Goal: Task Accomplishment & Management: Manage account settings

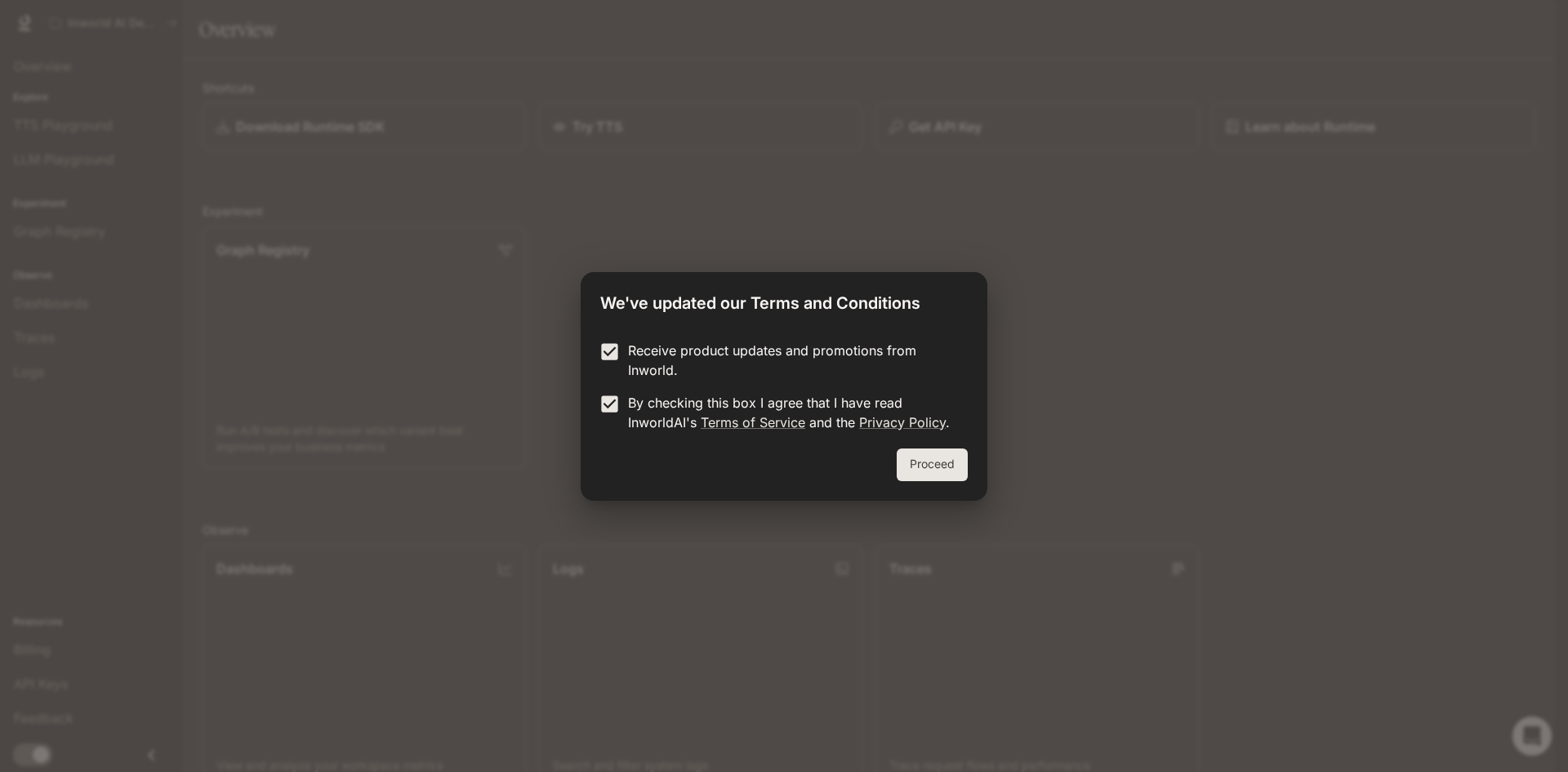
click at [937, 465] on button "Proceed" at bounding box center [931, 464] width 71 height 33
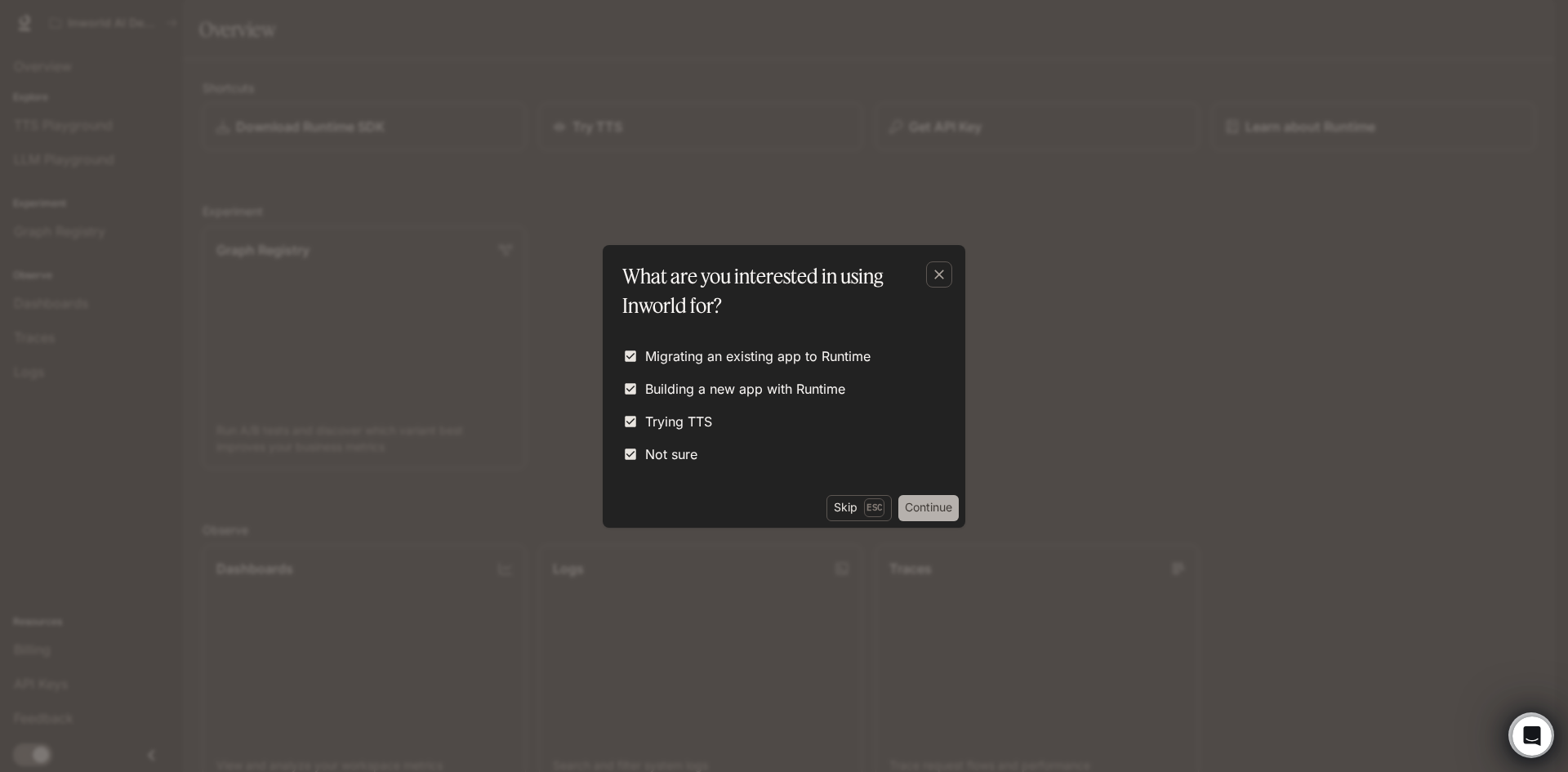
click at [910, 502] on button "Continue" at bounding box center [928, 508] width 61 height 26
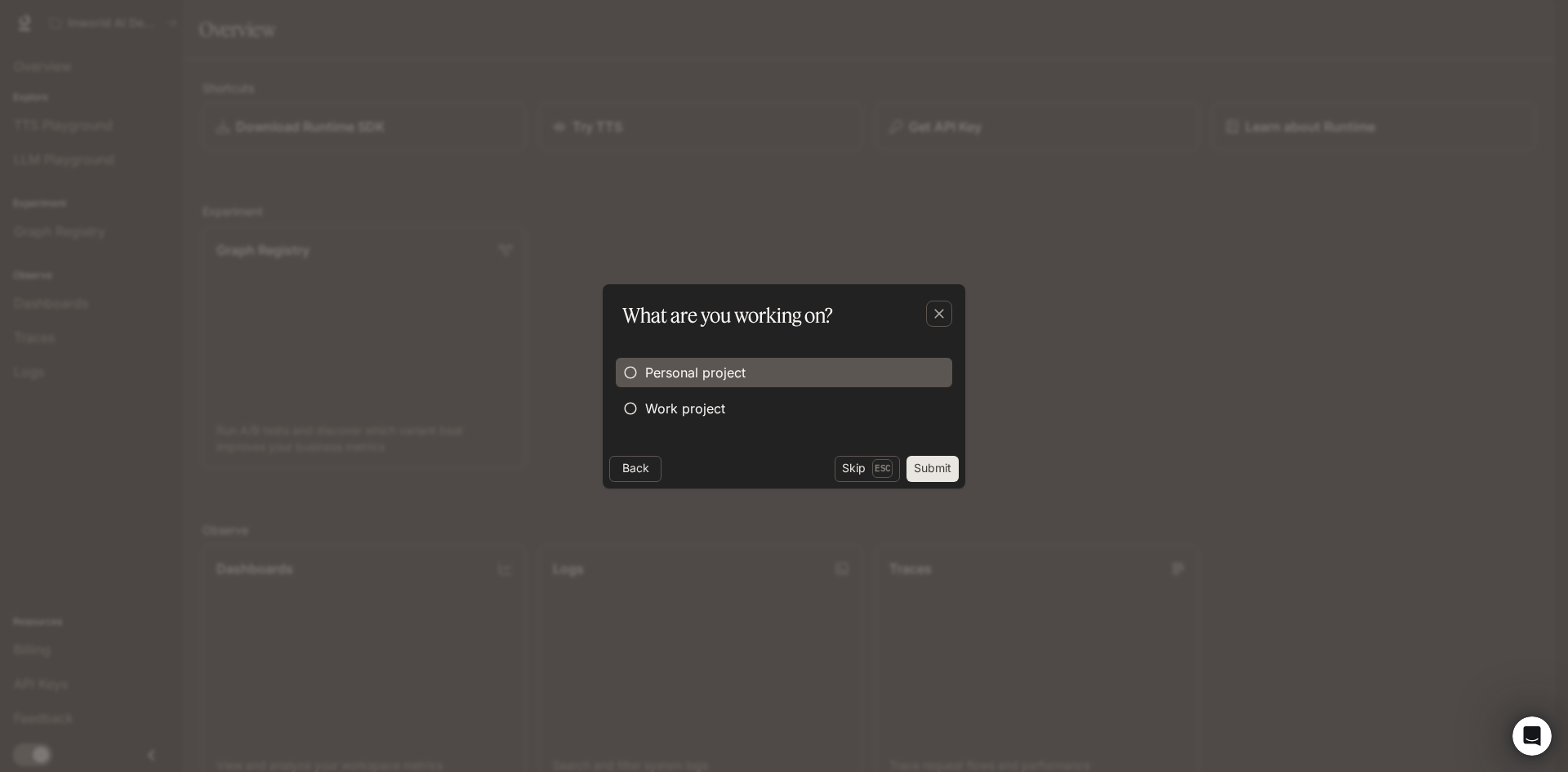
click at [674, 375] on span "Personal project" at bounding box center [695, 373] width 101 height 20
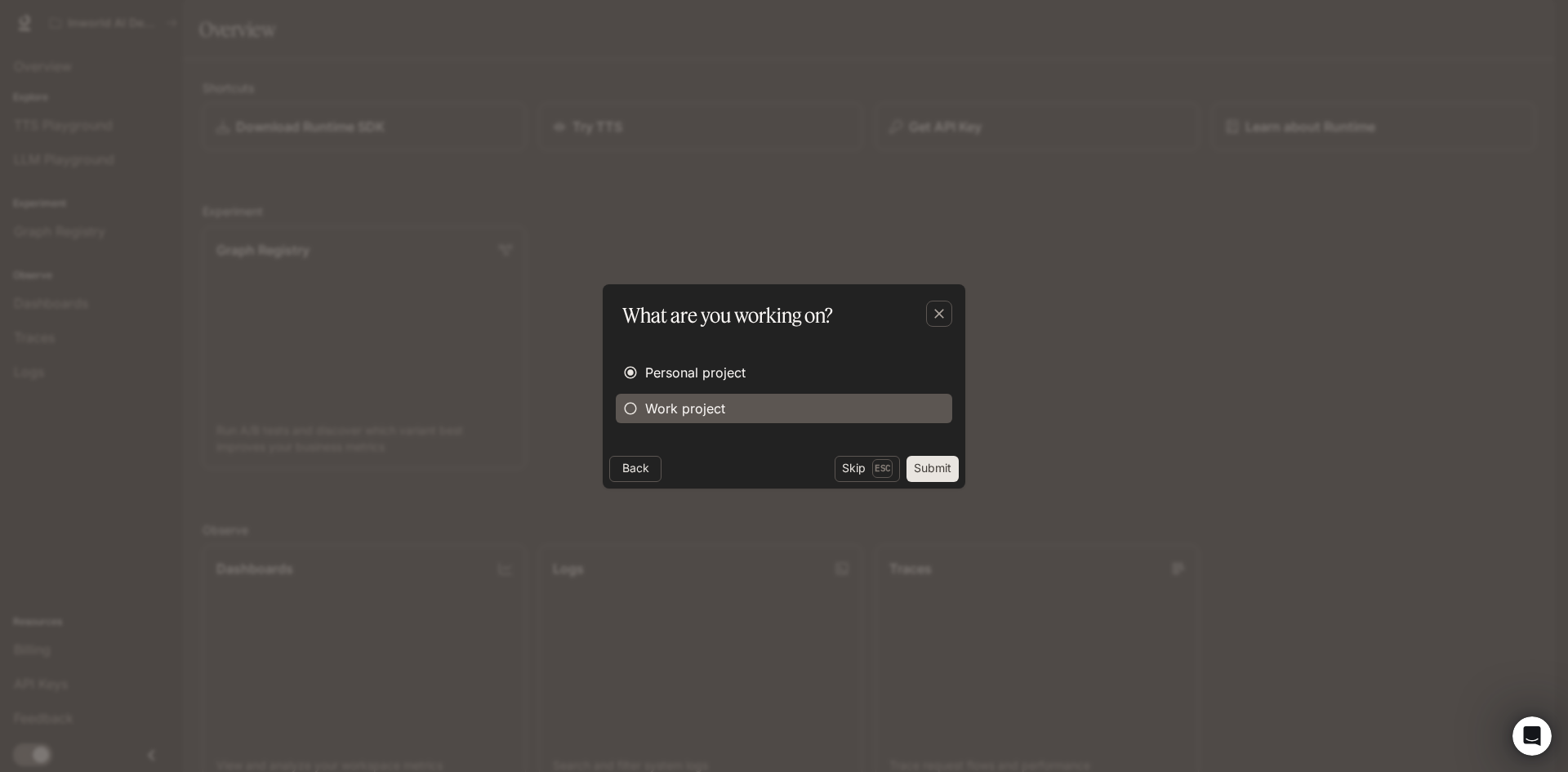
click at [647, 406] on span "Work project" at bounding box center [685, 408] width 80 height 20
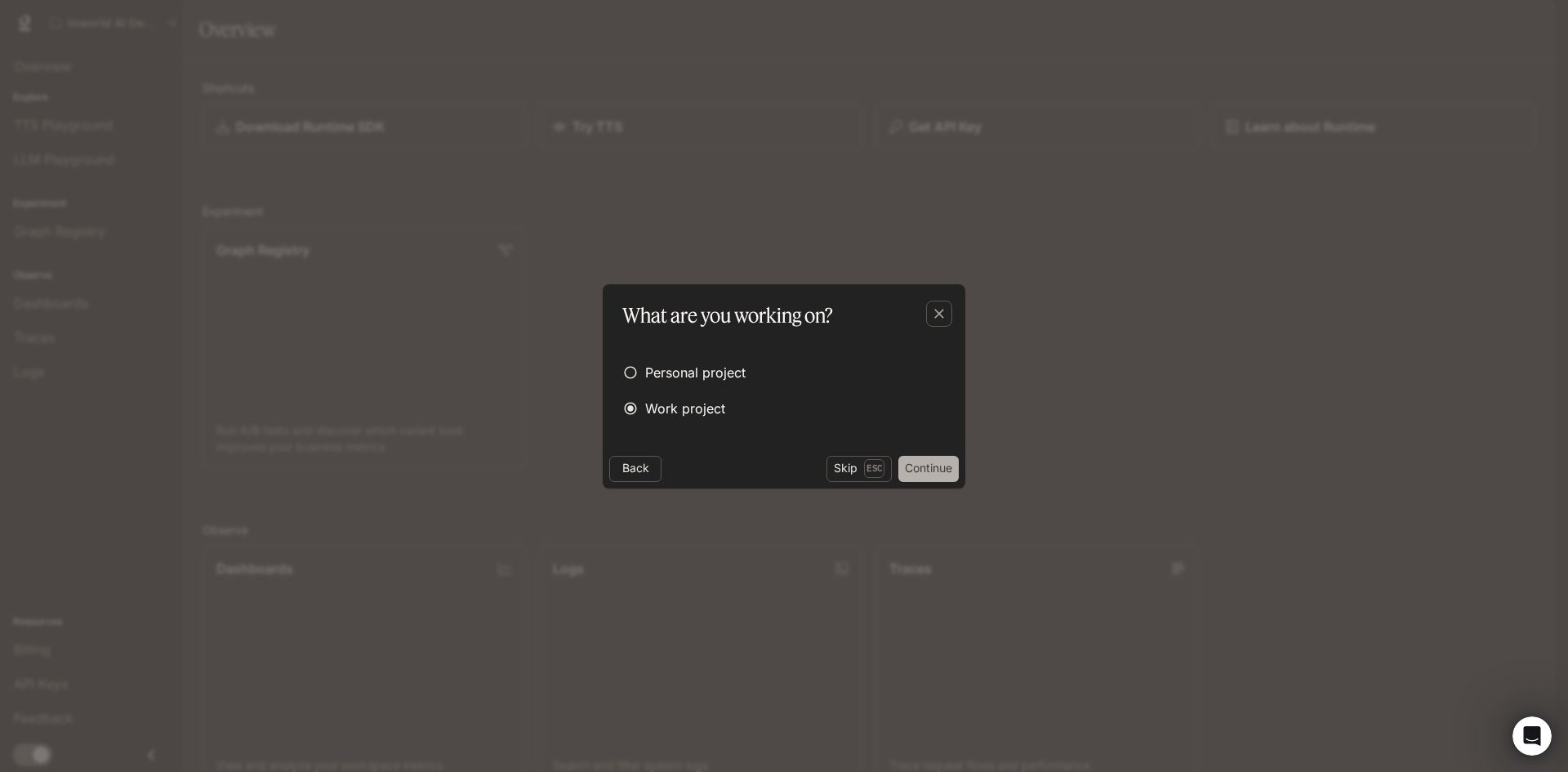
click at [932, 470] on button "Continue" at bounding box center [928, 469] width 61 height 26
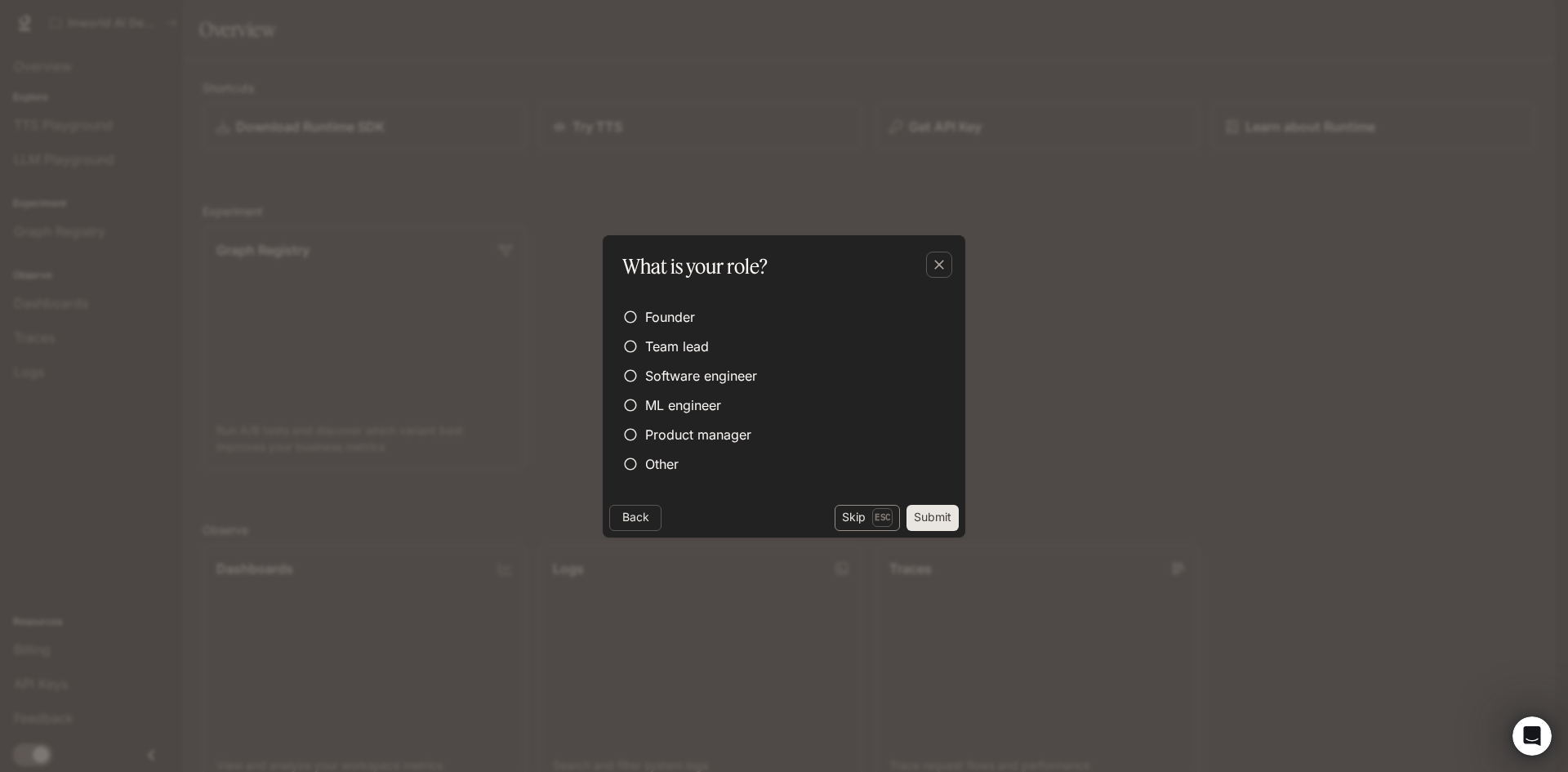
click at [873, 515] on p "Esc" at bounding box center [882, 517] width 21 height 18
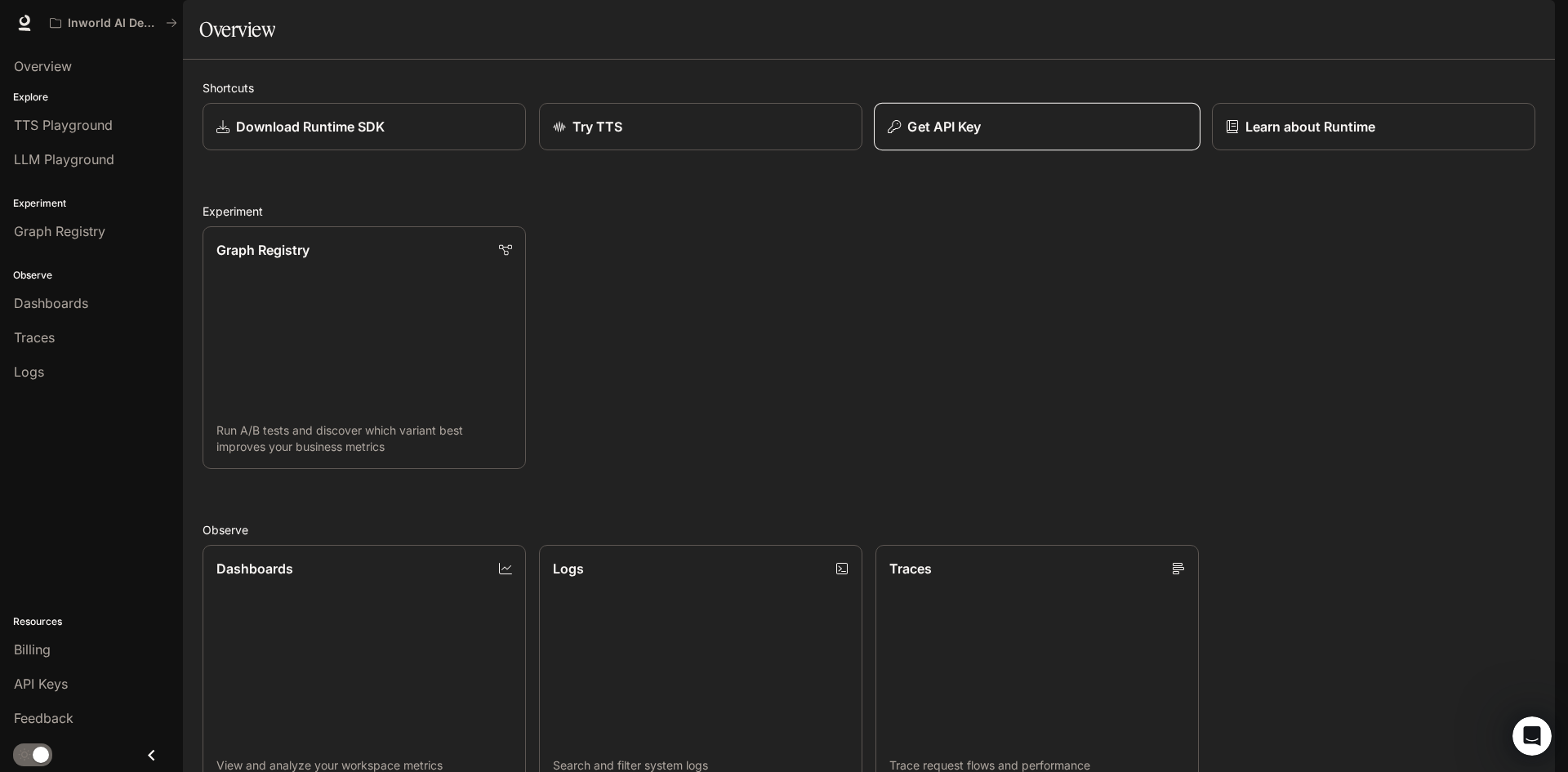
click at [986, 136] on div "Get API Key" at bounding box center [1036, 127] width 299 height 20
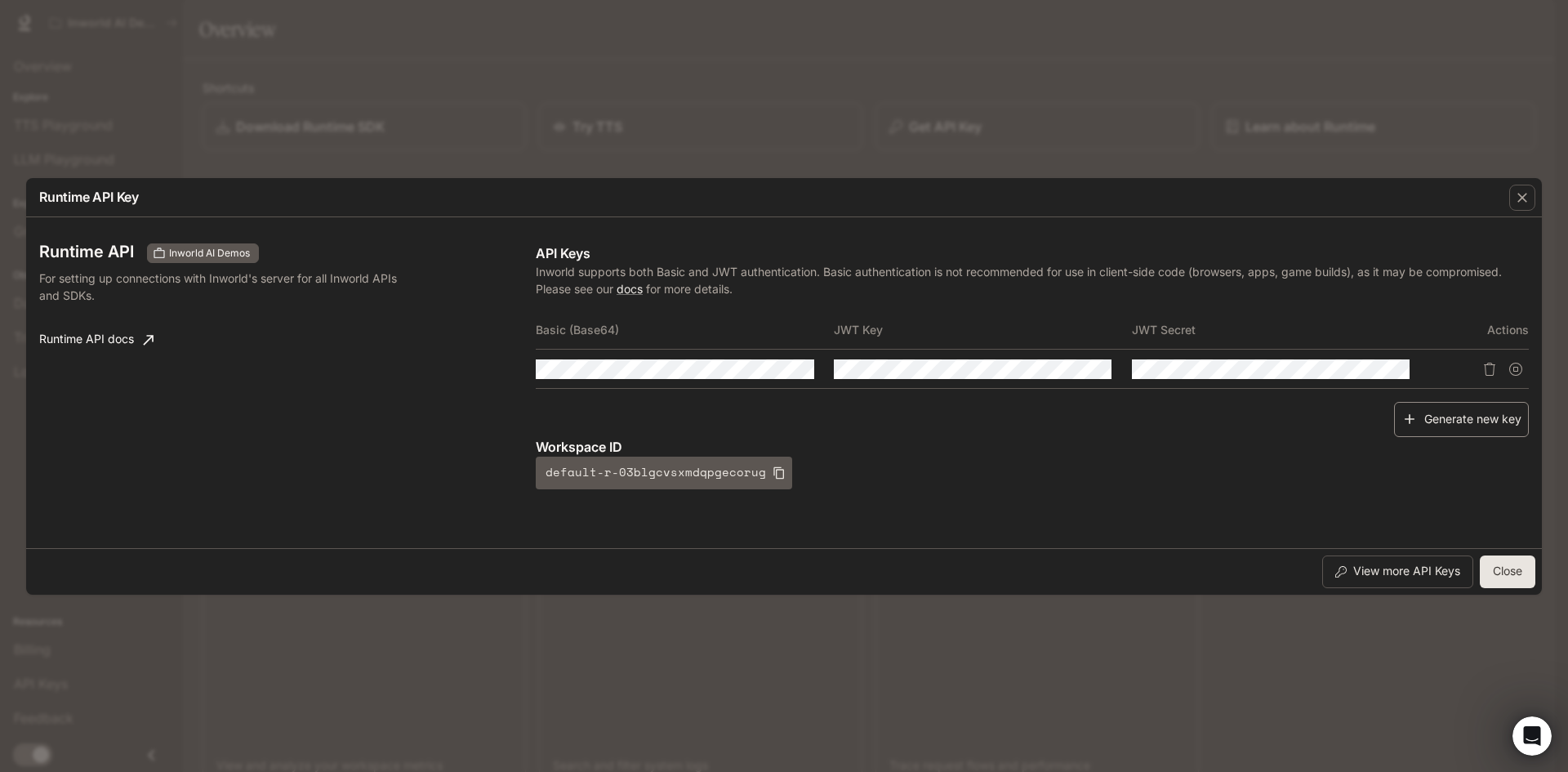
click at [1469, 413] on button "Generate new key" at bounding box center [1460, 418] width 134 height 35
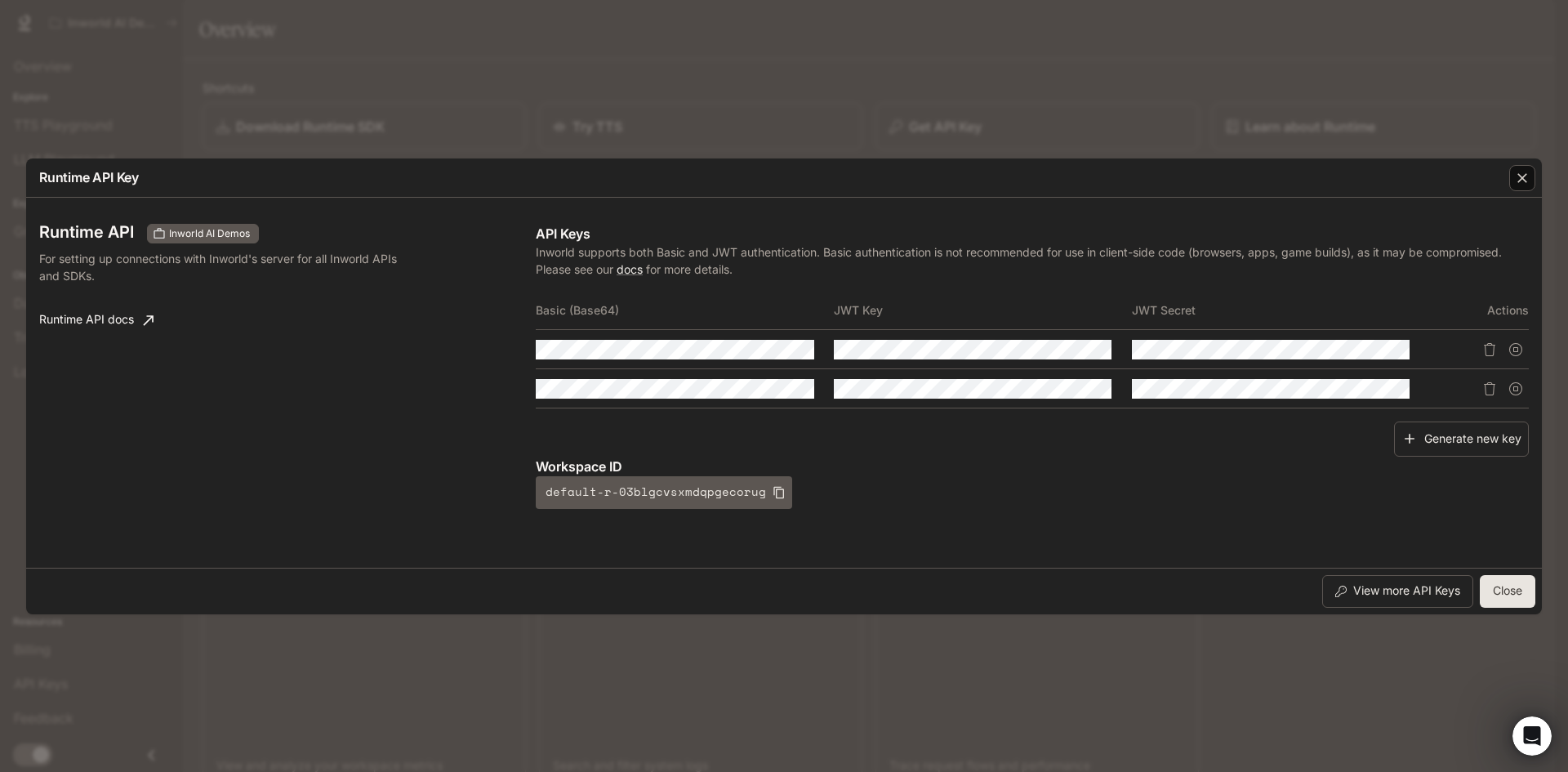
click at [1525, 184] on icon "button" at bounding box center [1521, 178] width 16 height 16
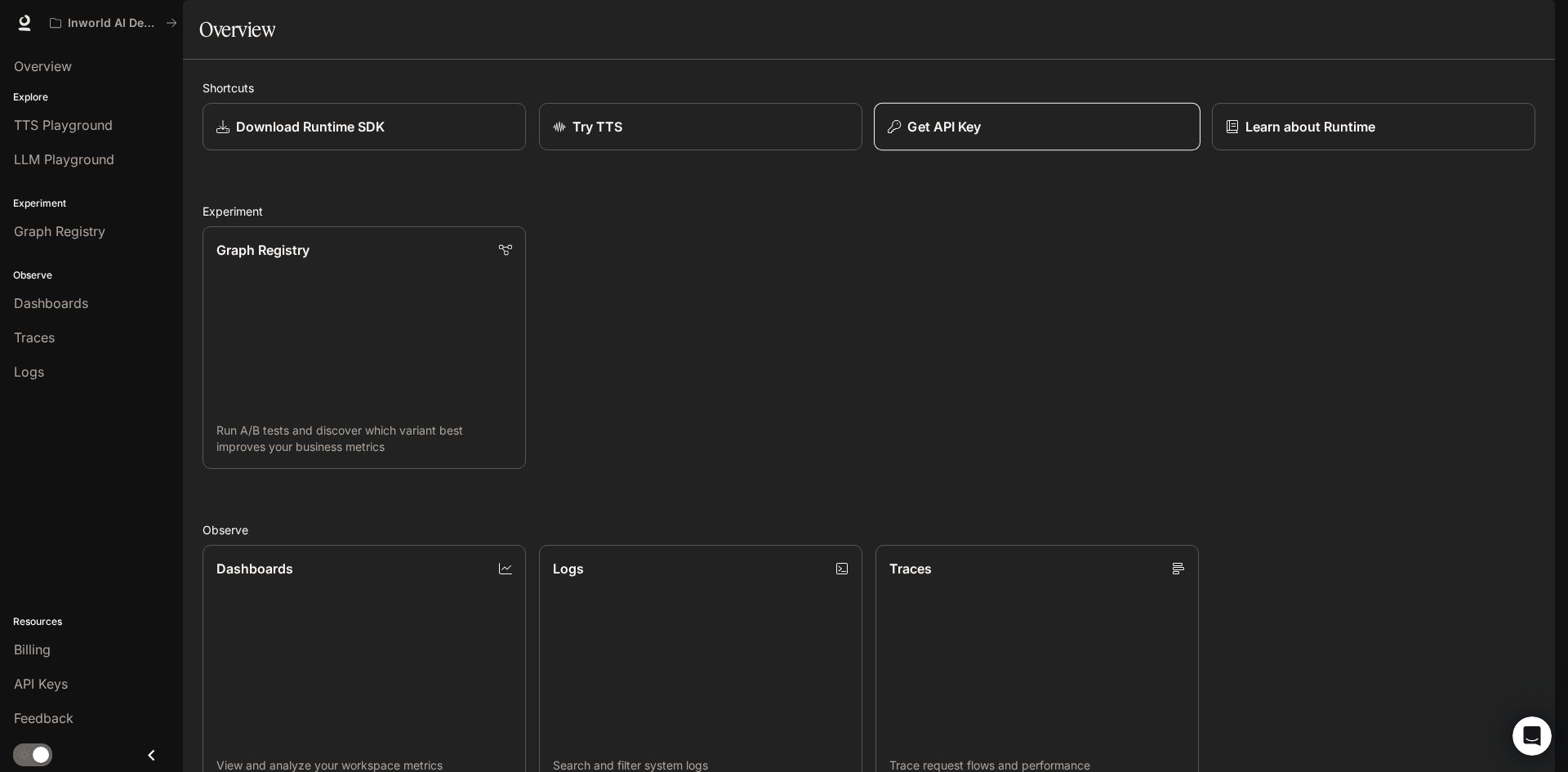
click at [1093, 136] on div "Get API Key" at bounding box center [1036, 127] width 299 height 20
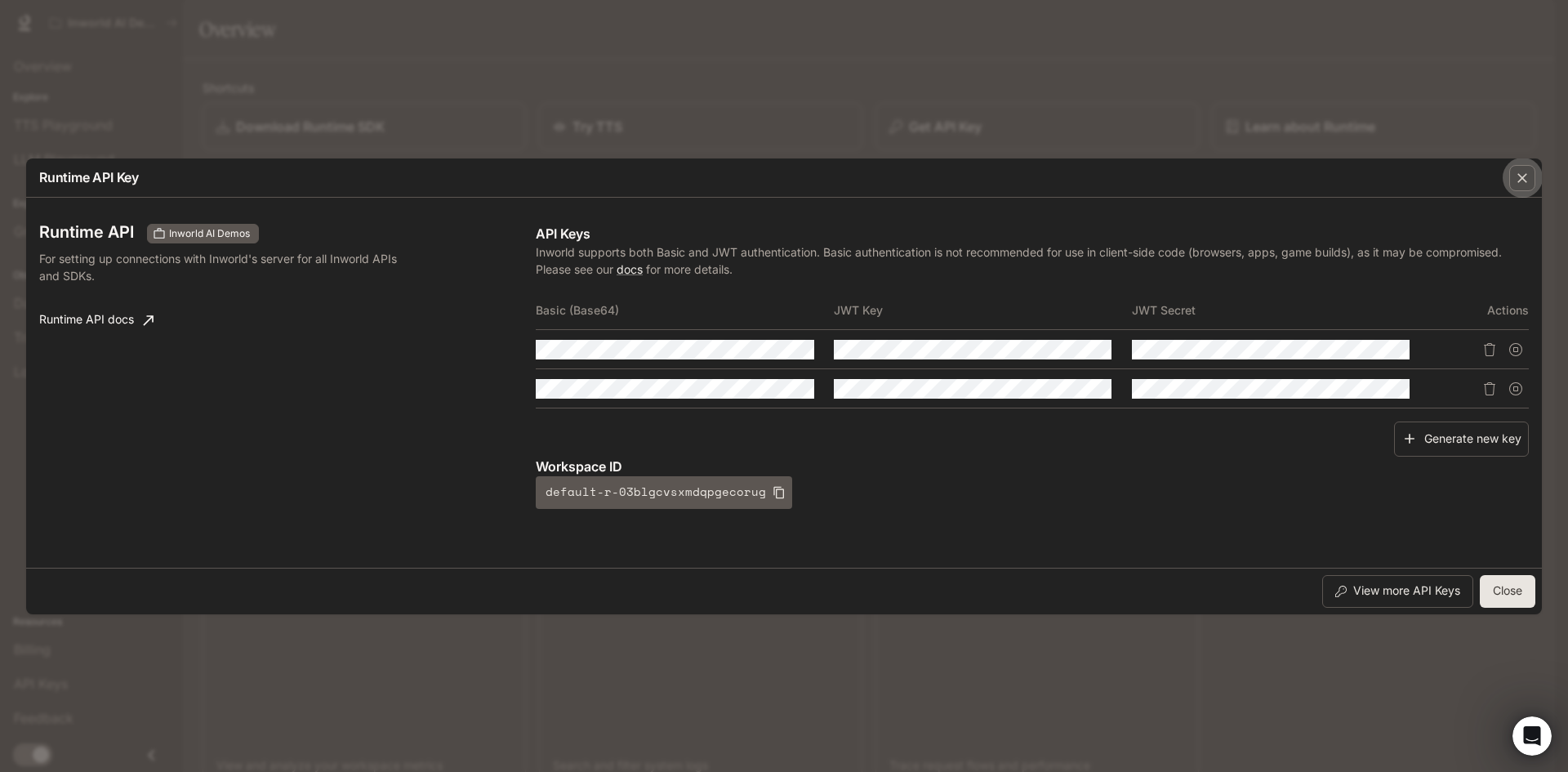
click at [1534, 183] on div "button" at bounding box center [1522, 178] width 26 height 26
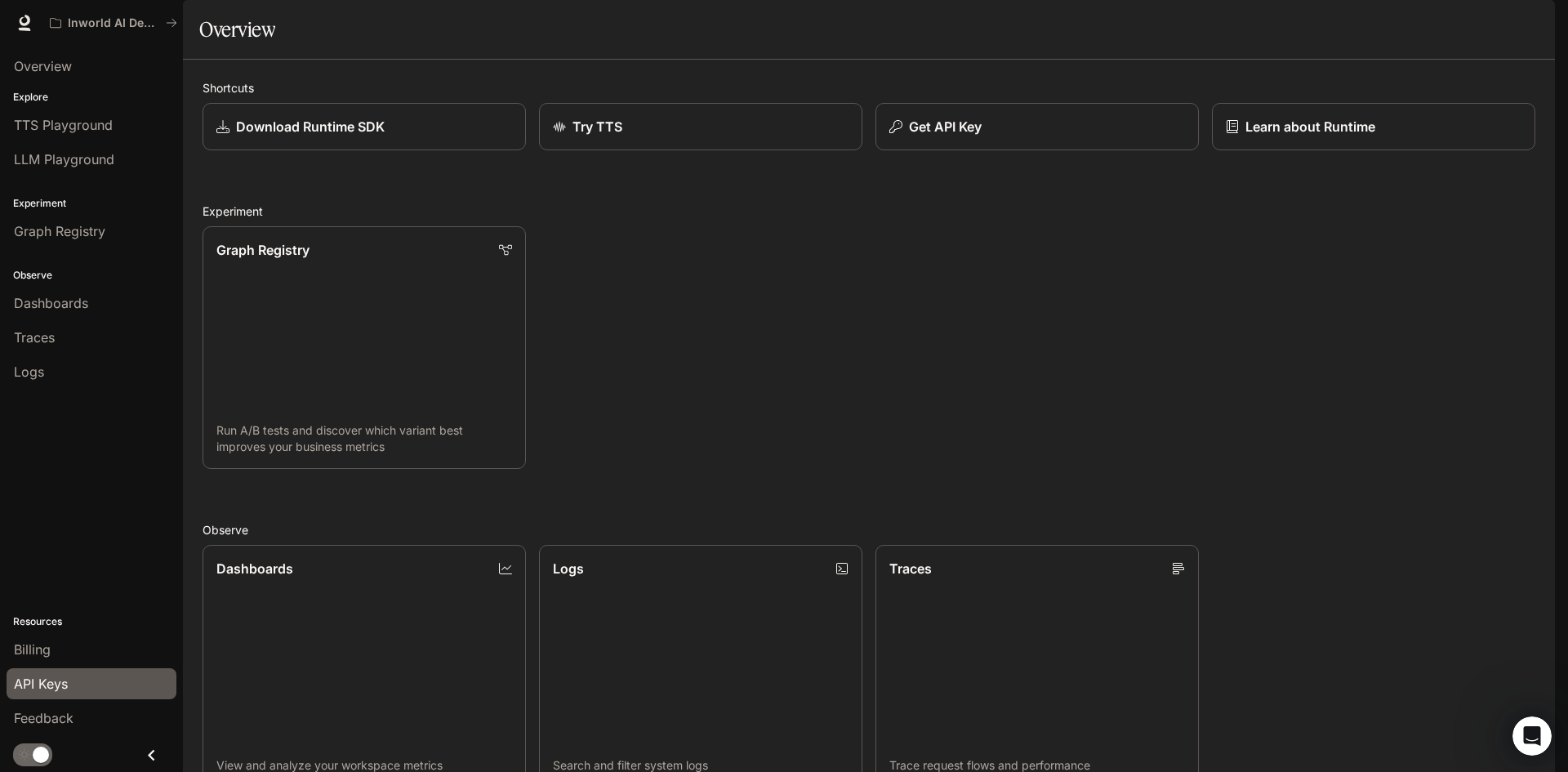
click at [26, 669] on link "API Keys" at bounding box center [92, 683] width 170 height 31
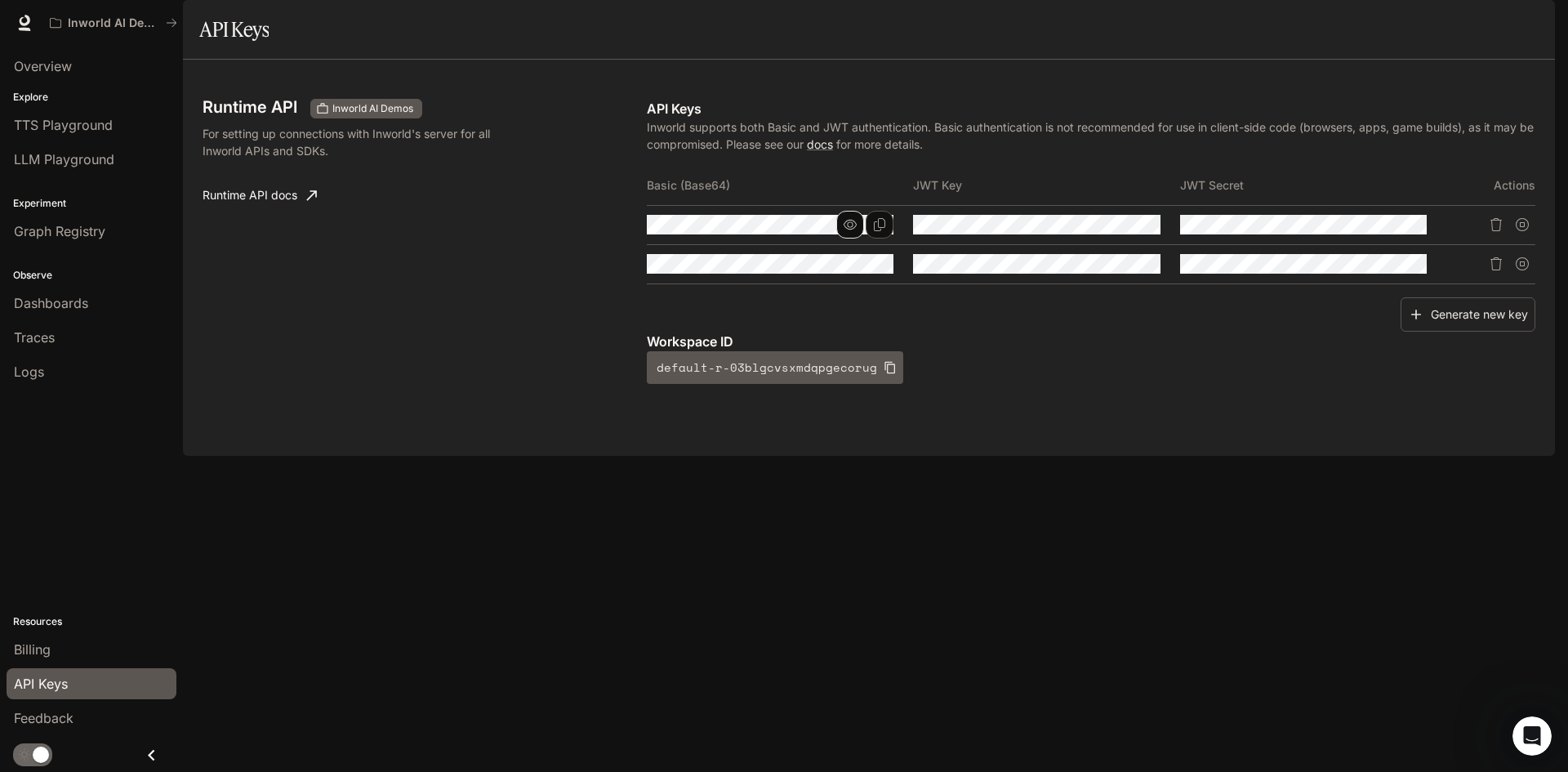
click at [843, 231] on icon "button" at bounding box center [849, 224] width 13 height 13
click at [851, 270] on icon "button" at bounding box center [849, 263] width 13 height 13
click at [850, 270] on icon "button" at bounding box center [849, 264] width 13 height 11
click at [1486, 277] on button "Delete API key" at bounding box center [1495, 264] width 26 height 26
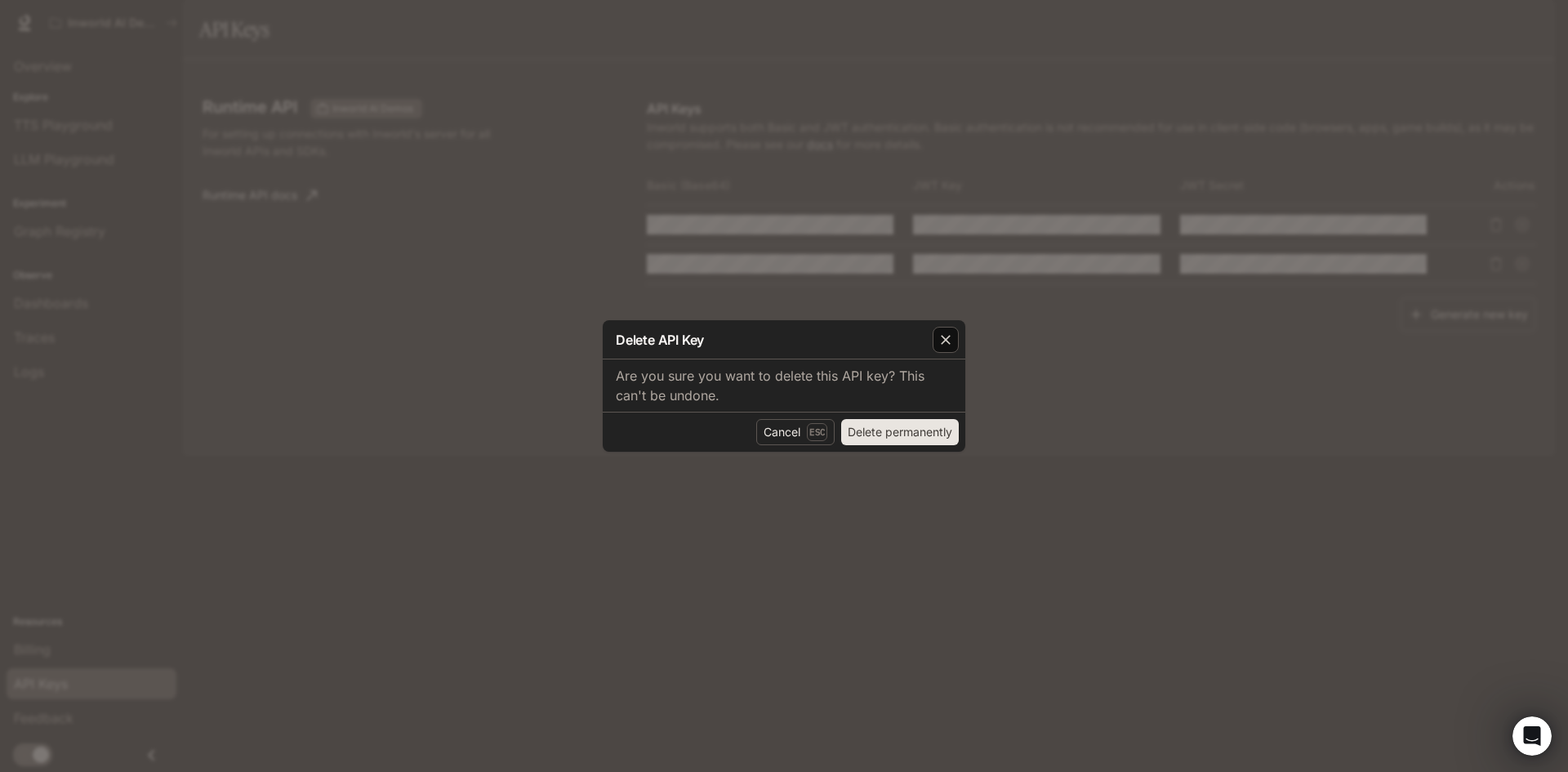
click at [948, 349] on div "button" at bounding box center [946, 340] width 26 height 26
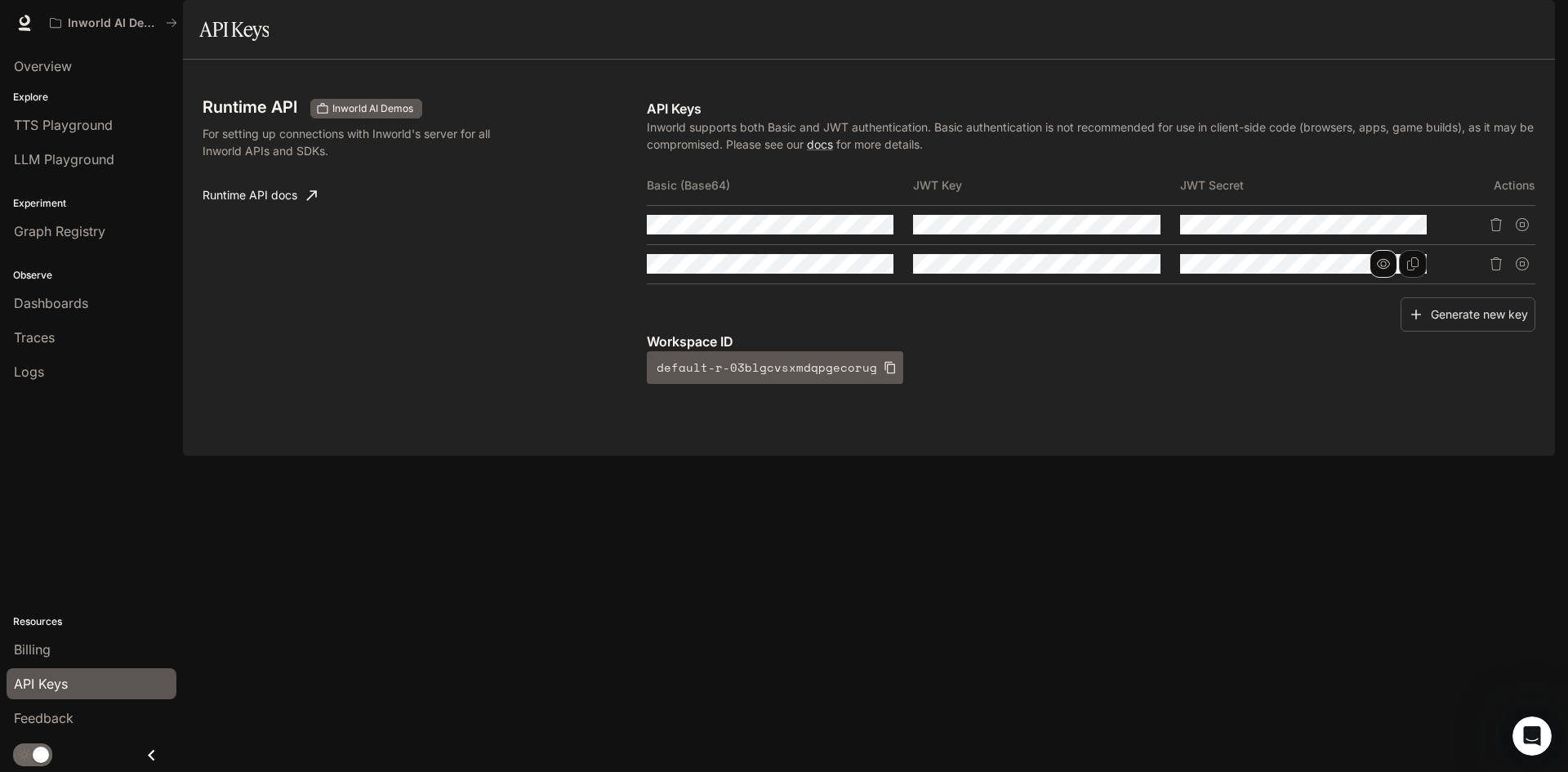
click at [1382, 270] on icon "button" at bounding box center [1383, 263] width 13 height 13
click at [1134, 238] on button "Copy Key" at bounding box center [1146, 225] width 28 height 28
click at [1455, 456] on div "Runtime API Inworld AI Demos For setting up connections with Inworld's server f…" at bounding box center [869, 258] width 1372 height 396
click at [1125, 278] on button "button" at bounding box center [1117, 264] width 28 height 28
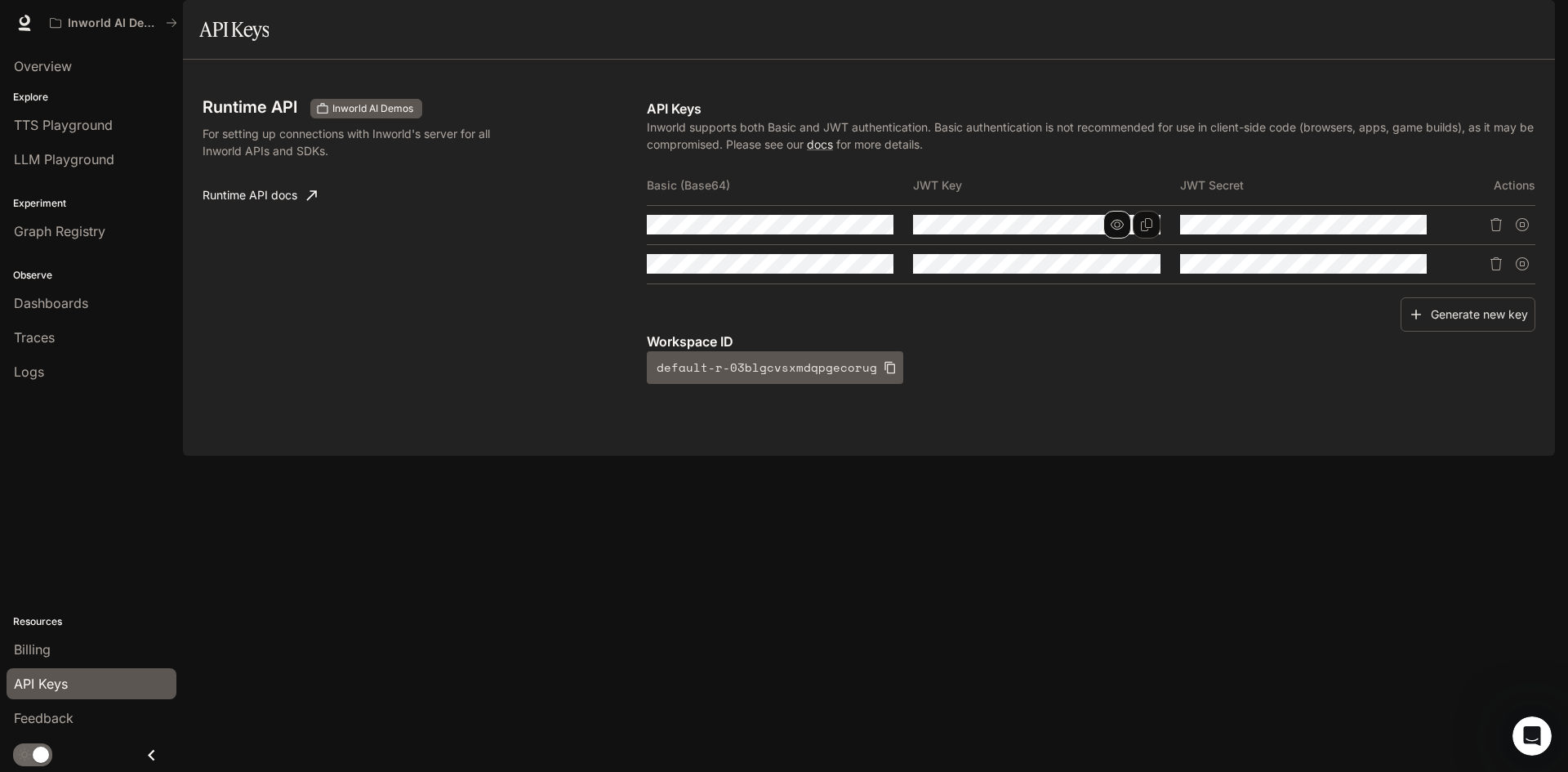
click at [1120, 231] on icon "button" at bounding box center [1116, 224] width 13 height 13
drag, startPoint x: 1282, startPoint y: 524, endPoint x: 1290, endPoint y: 517, distance: 10.6
click at [1283, 456] on div "Runtime API Inworld AI Demos For setting up connections with Inworld's server f…" at bounding box center [869, 258] width 1372 height 396
click at [1416, 231] on icon "Copy Secret" at bounding box center [1412, 224] width 11 height 13
